Goal: Task Accomplishment & Management: Manage account settings

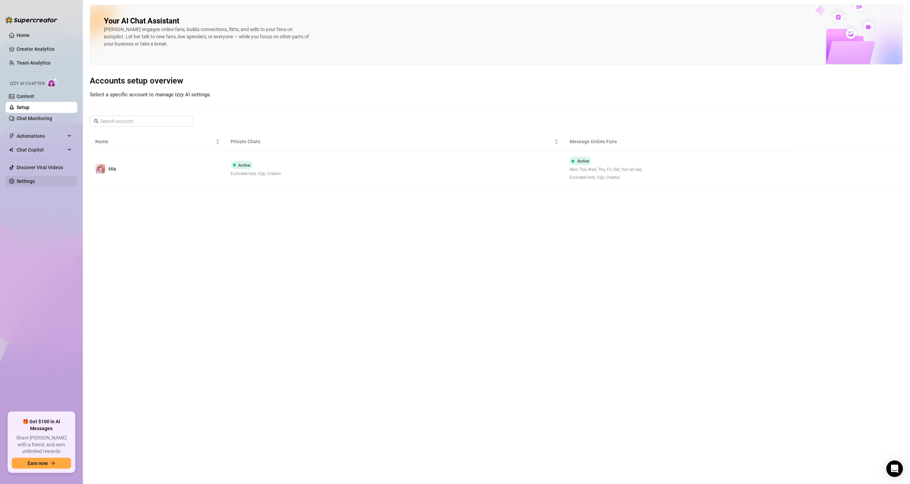
click at [25, 180] on link "Settings" at bounding box center [26, 181] width 18 height 6
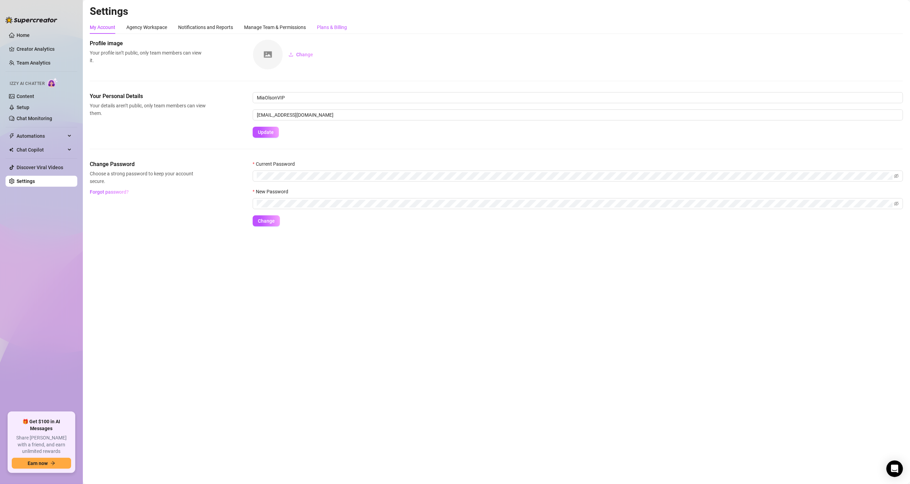
click at [325, 29] on div "Plans & Billing" at bounding box center [332, 27] width 30 height 8
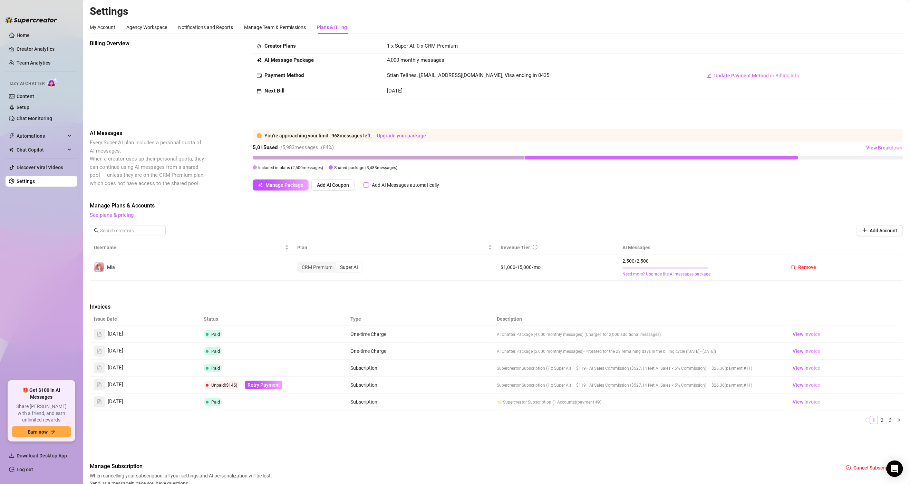
click at [368, 186] on input "Add AI Messages automatically" at bounding box center [366, 185] width 6 height 6
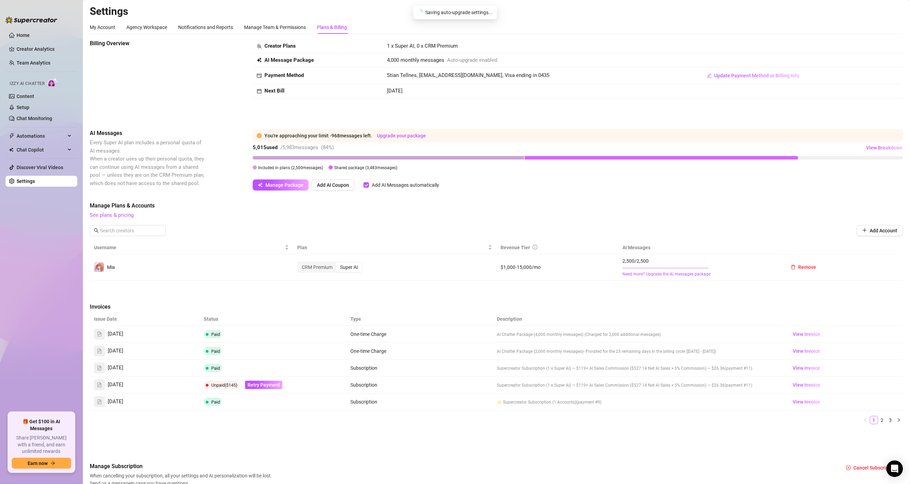
click at [368, 186] on input "Add AI Messages automatically" at bounding box center [366, 185] width 6 height 6
